Goal: Navigation & Orientation: Find specific page/section

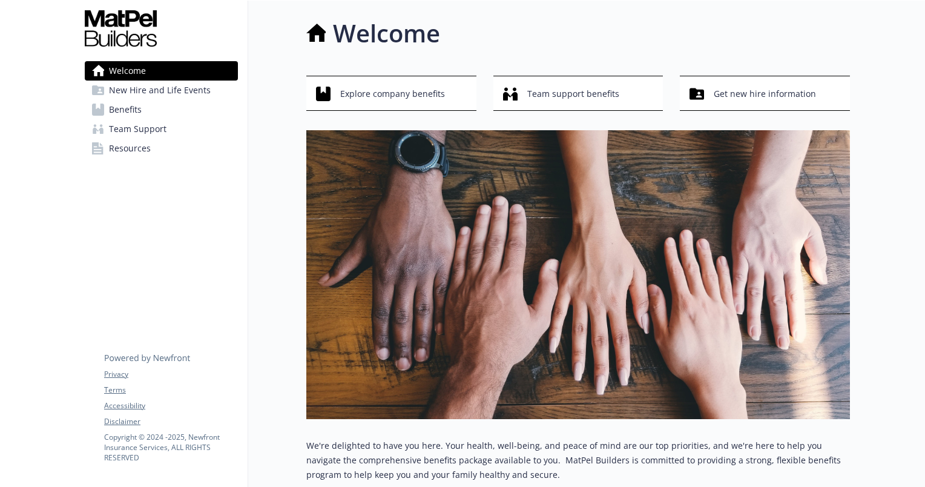
click at [176, 94] on span "New Hire and Life Events" at bounding box center [160, 89] width 102 height 19
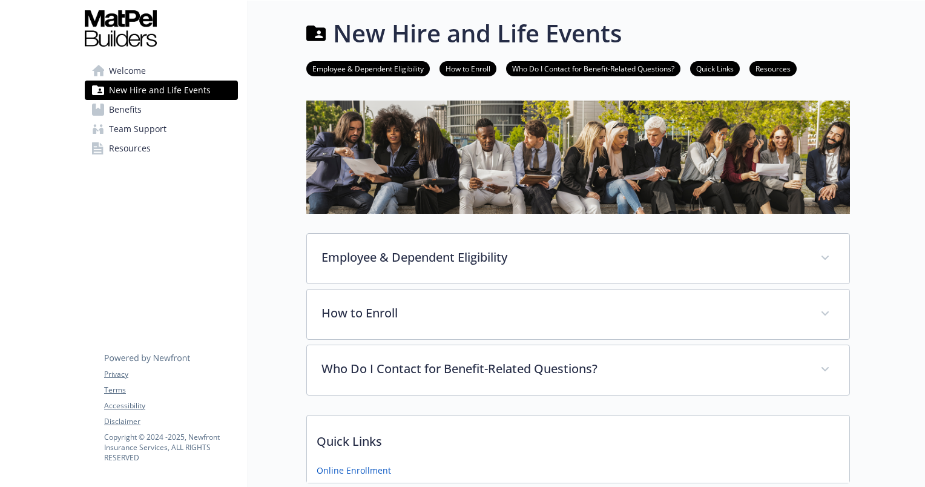
click at [128, 109] on span "Benefits" at bounding box center [125, 109] width 33 height 19
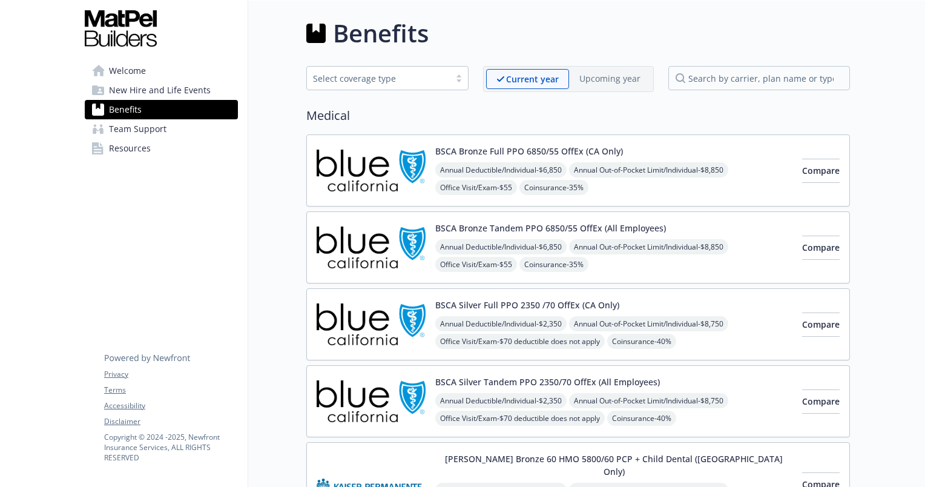
click at [128, 125] on span "Team Support" at bounding box center [137, 128] width 57 height 19
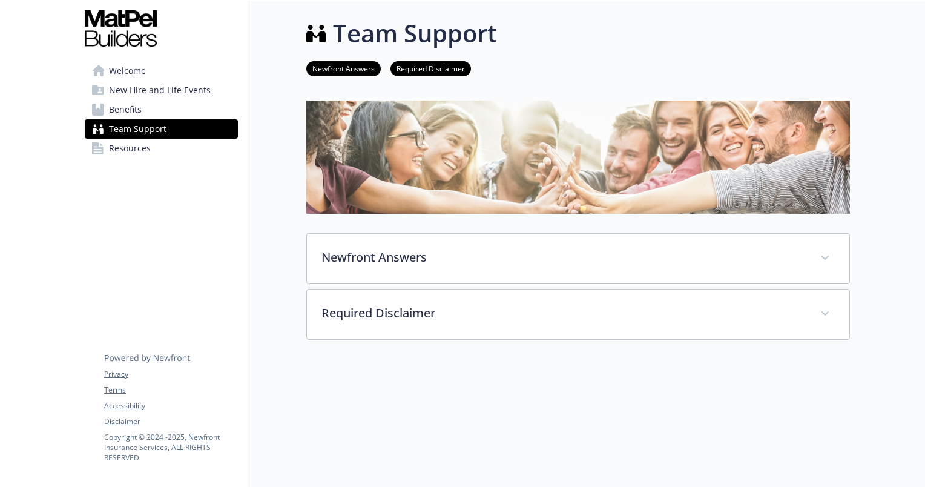
click at [131, 146] on span "Resources" at bounding box center [130, 148] width 42 height 19
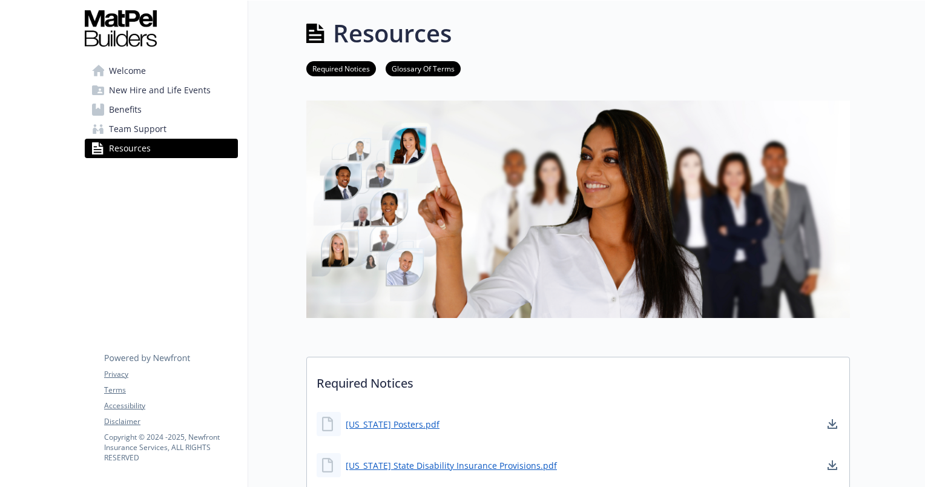
click at [143, 70] on span "Welcome" at bounding box center [127, 70] width 37 height 19
